Goal: Information Seeking & Learning: Learn about a topic

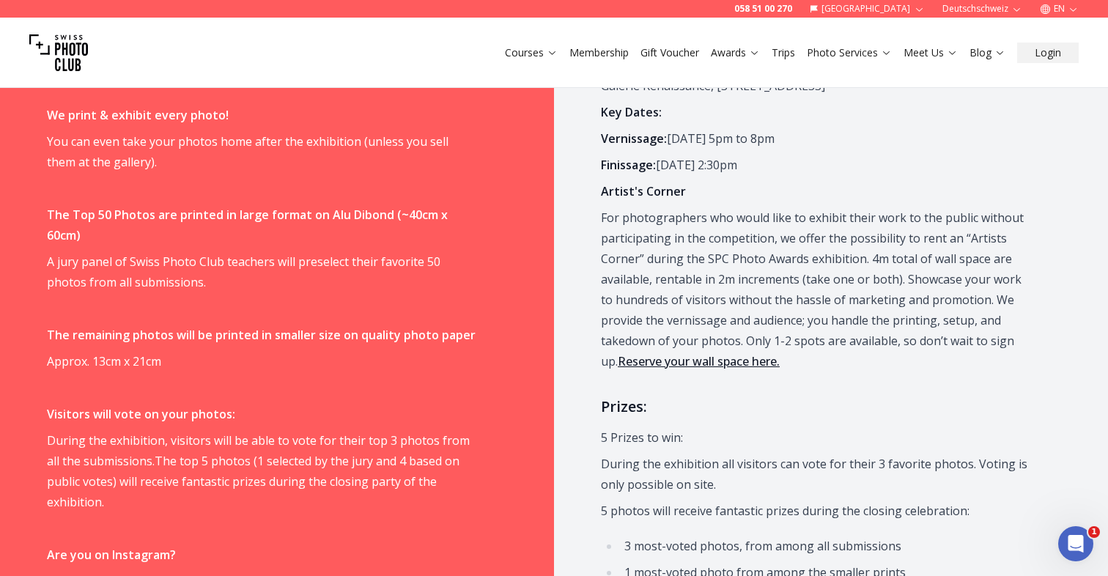
scroll to position [783, 0]
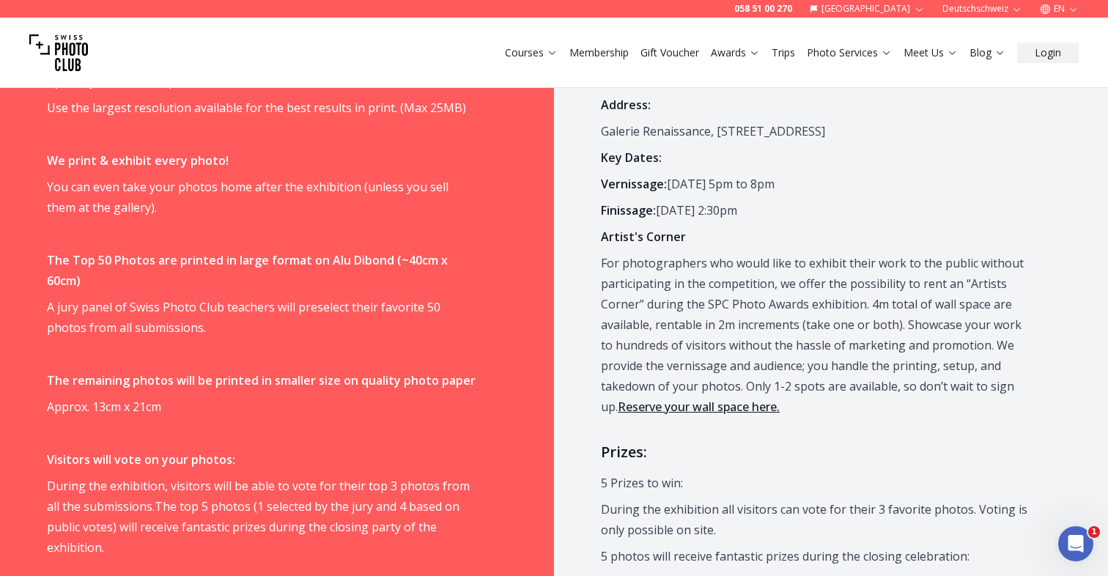
click at [678, 413] on link "Reserve your wall space here." at bounding box center [699, 407] width 162 height 16
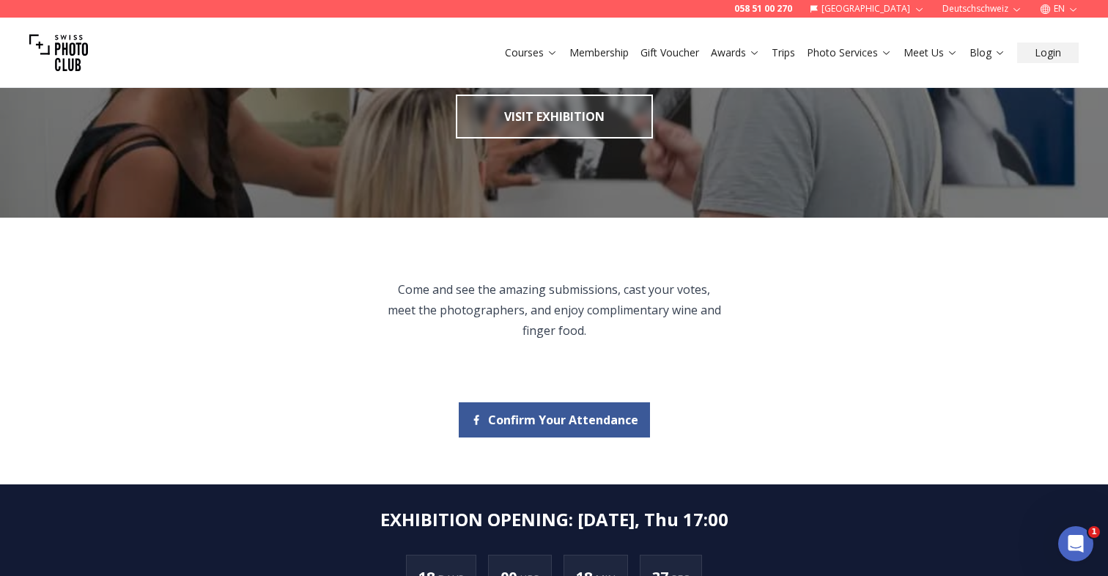
scroll to position [201, 0]
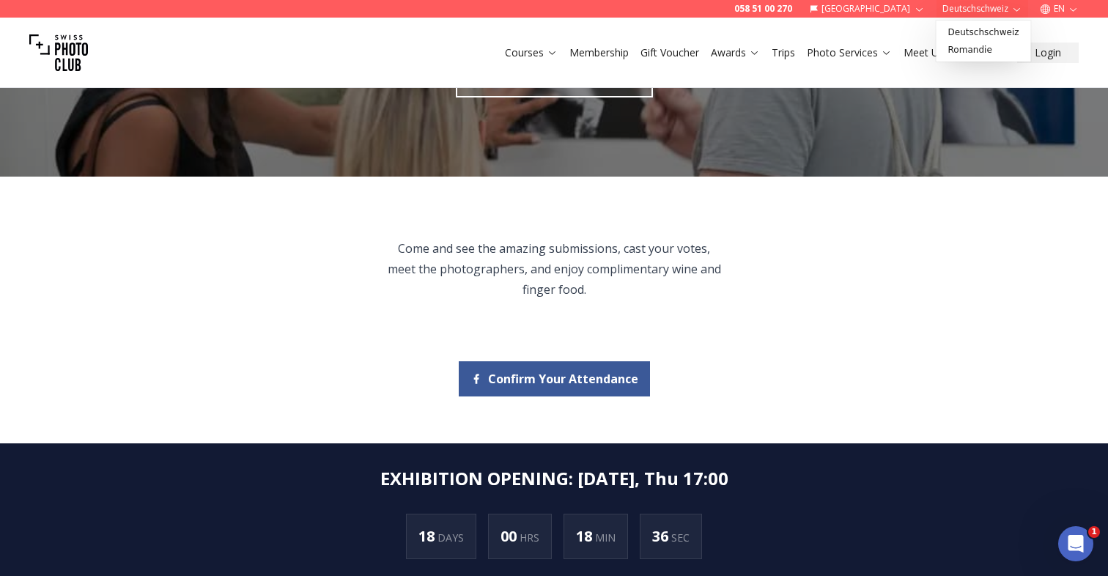
click at [1015, 8] on icon "button" at bounding box center [1016, 9] width 11 height 11
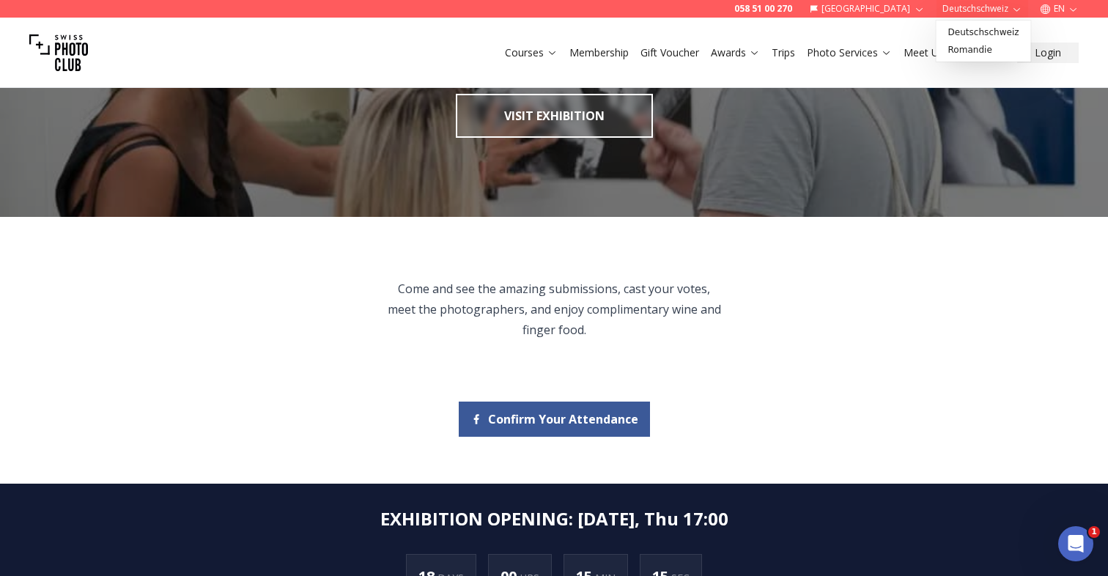
scroll to position [0, 0]
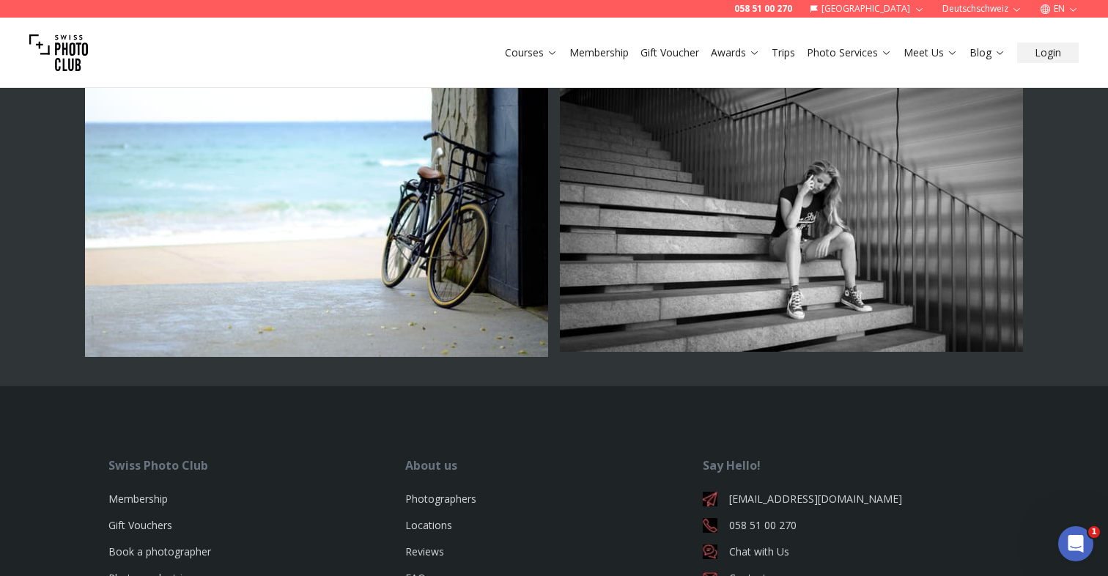
scroll to position [3419, 0]
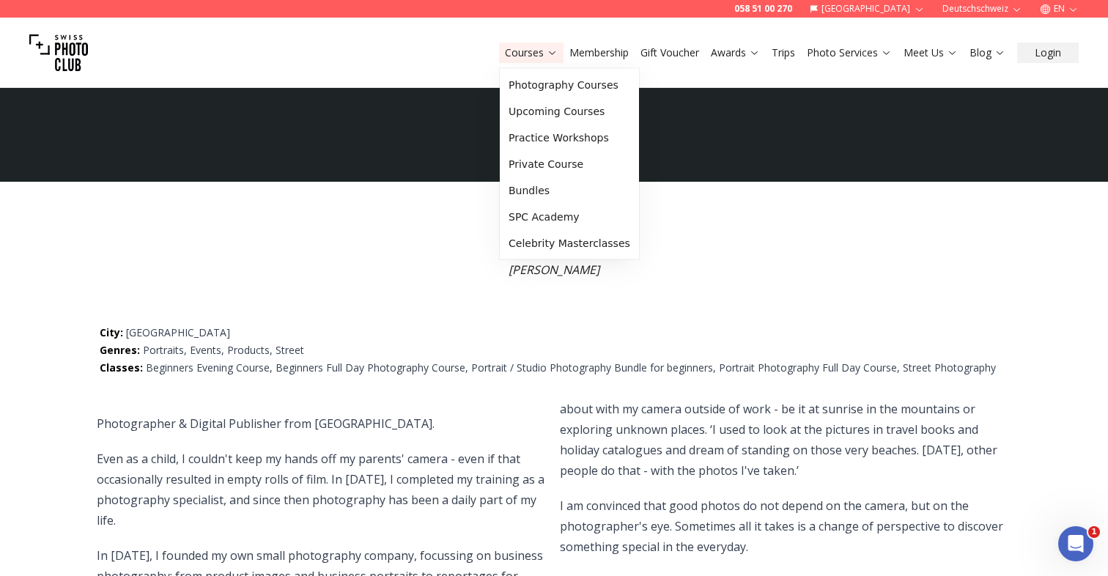
click at [558, 53] on button "Courses" at bounding box center [531, 52] width 64 height 21
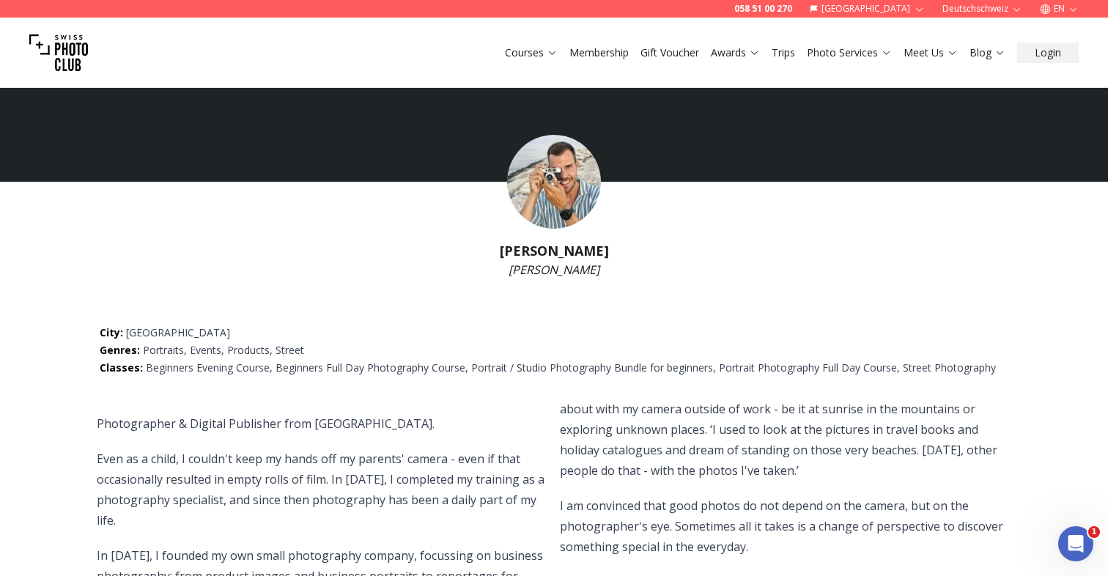
click at [558, 53] on button "Courses" at bounding box center [531, 52] width 64 height 21
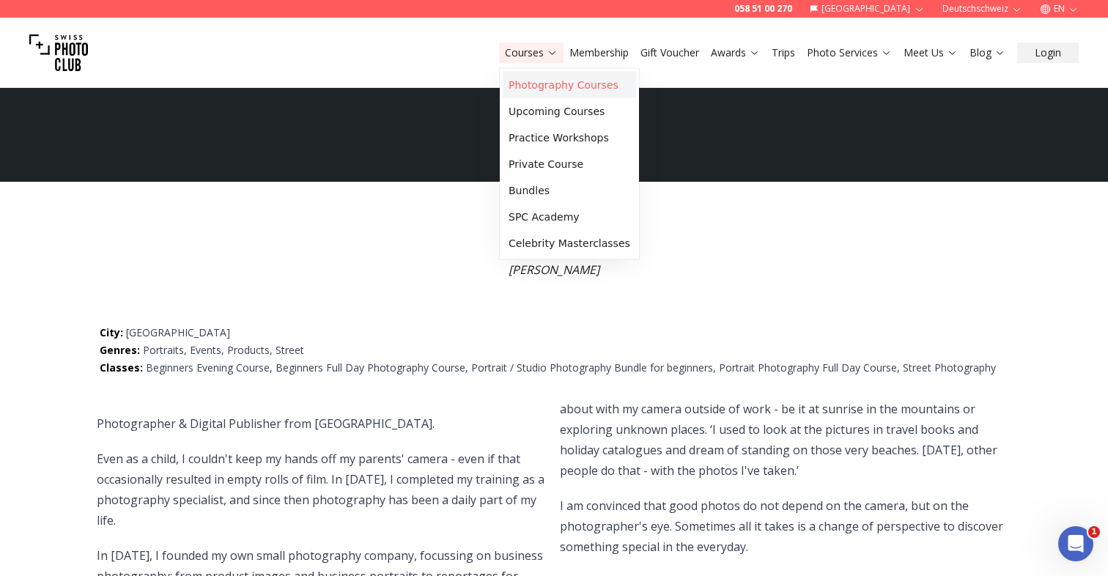
click at [566, 78] on link "Photography Courses" at bounding box center [569, 85] width 133 height 26
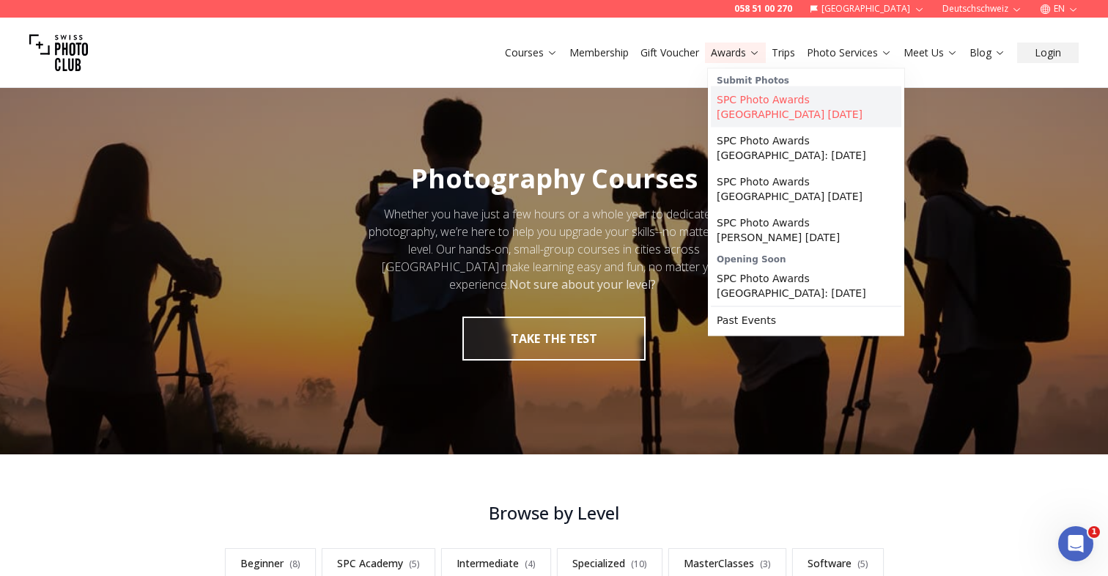
click at [759, 109] on link "SPC Photo Awards [GEOGRAPHIC_DATA] [DATE]" at bounding box center [806, 106] width 190 height 41
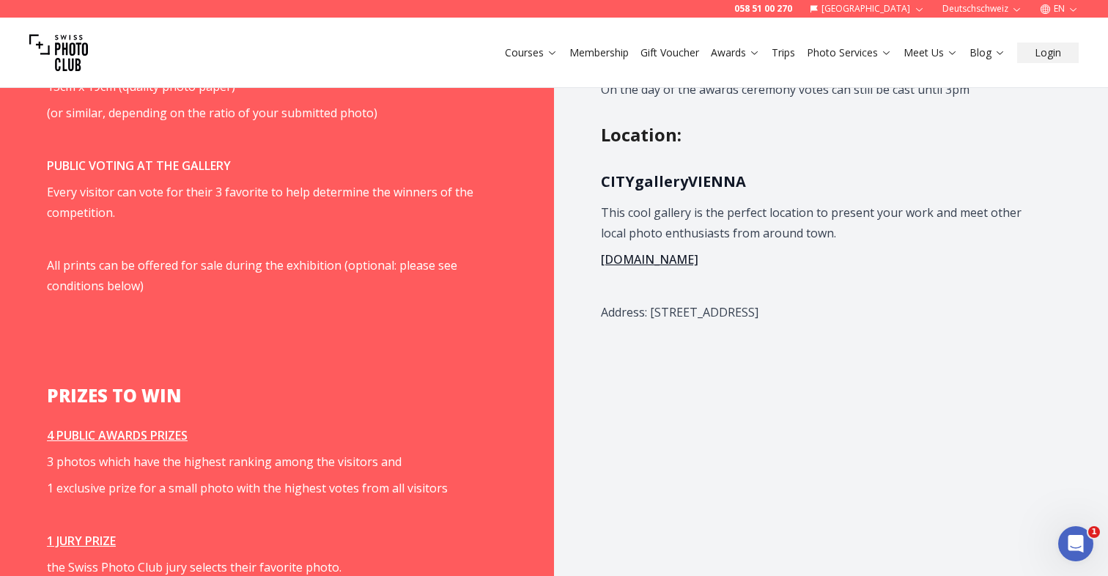
scroll to position [1637, 0]
